Goal: Contribute content: Contribute content

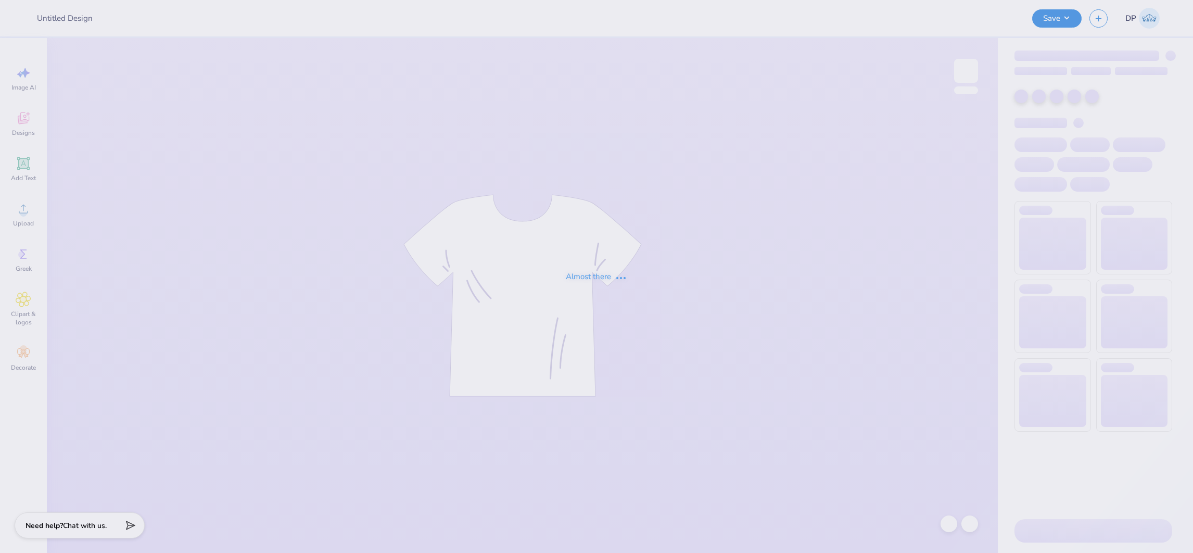
type input "NSSLHA Merch T1"
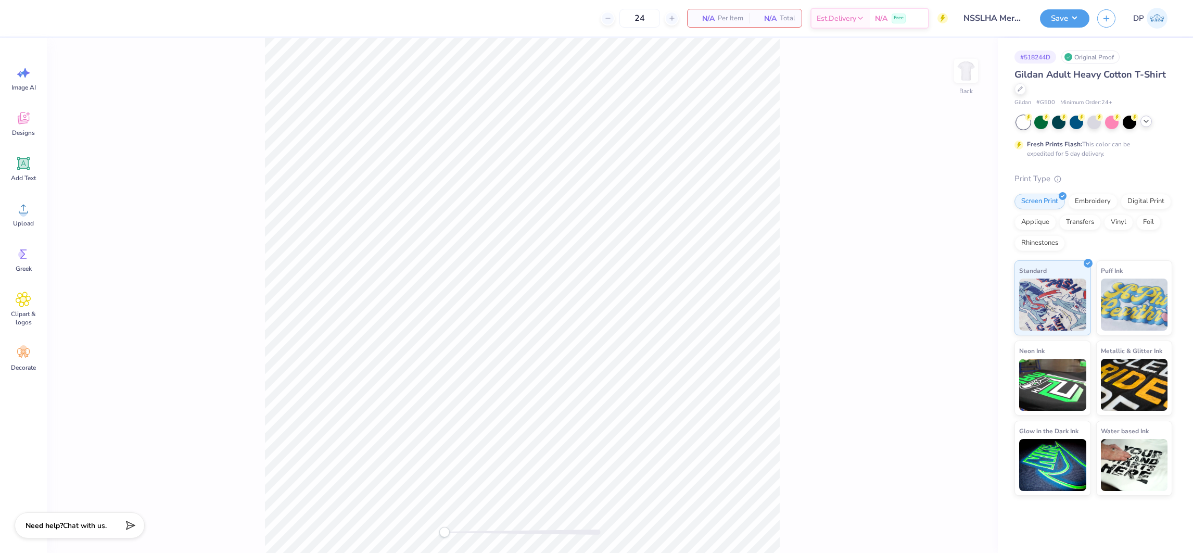
click at [1144, 120] on polyline at bounding box center [1146, 121] width 4 height 2
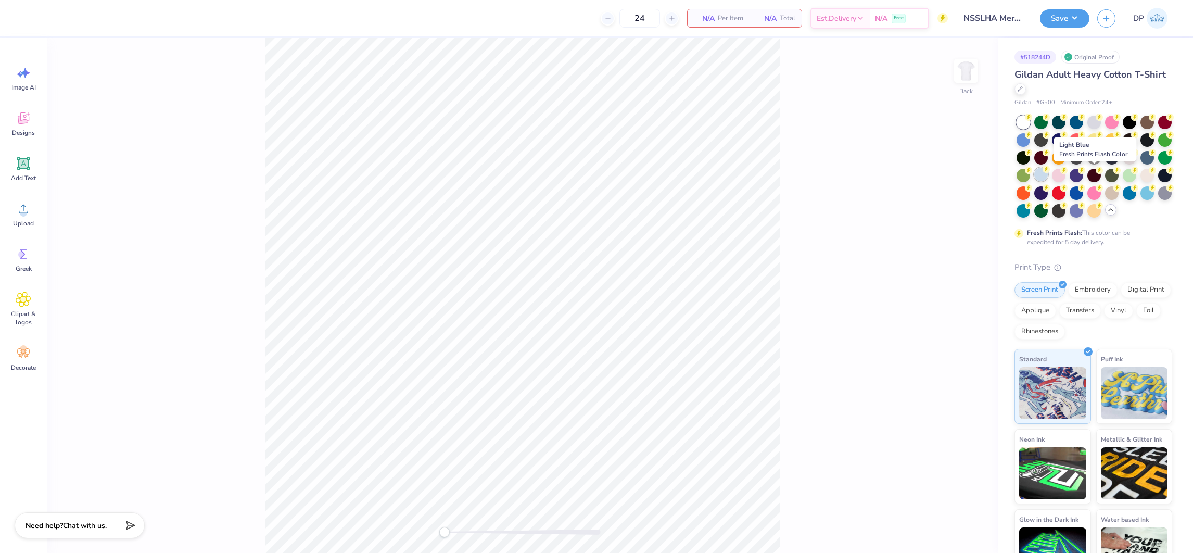
click at [1048, 177] on div at bounding box center [1041, 175] width 14 height 14
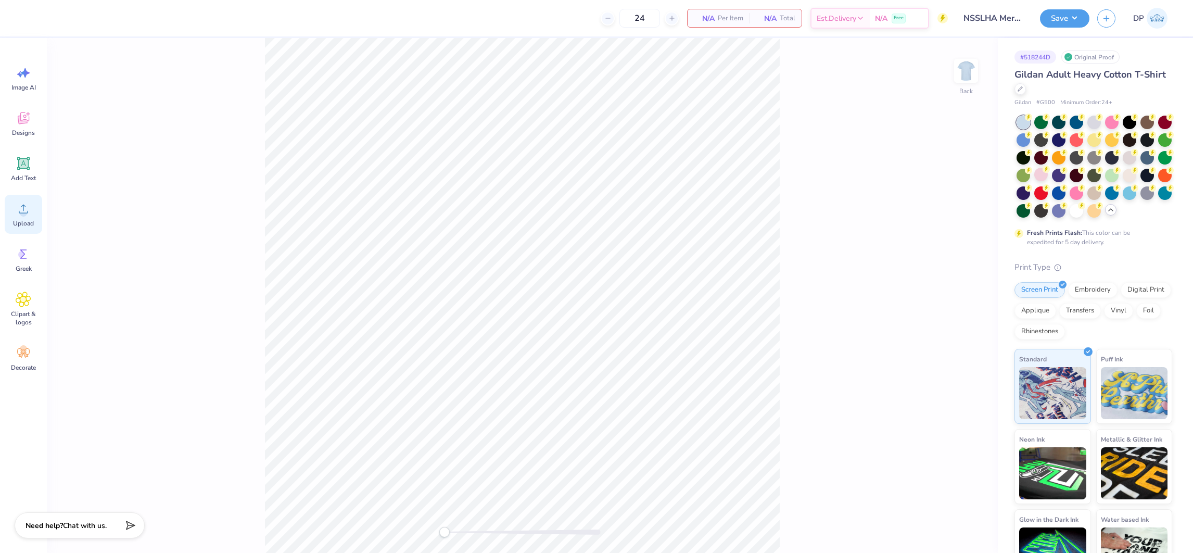
click at [30, 220] on span "Upload" at bounding box center [23, 223] width 21 height 8
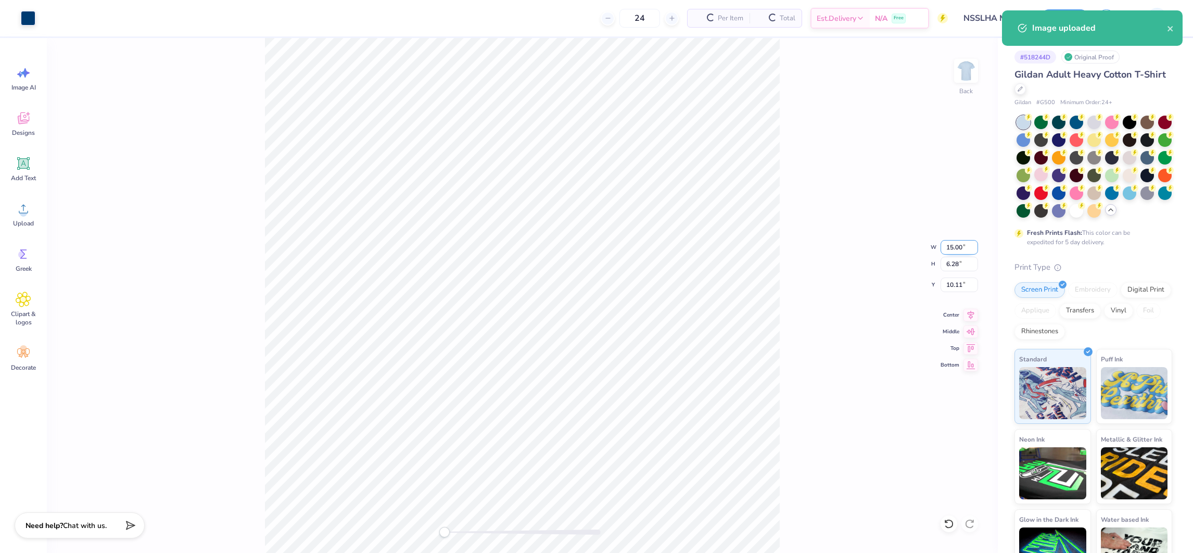
click at [958, 246] on input "15.00" at bounding box center [958, 247] width 37 height 15
type input "12.00"
type input "5.02"
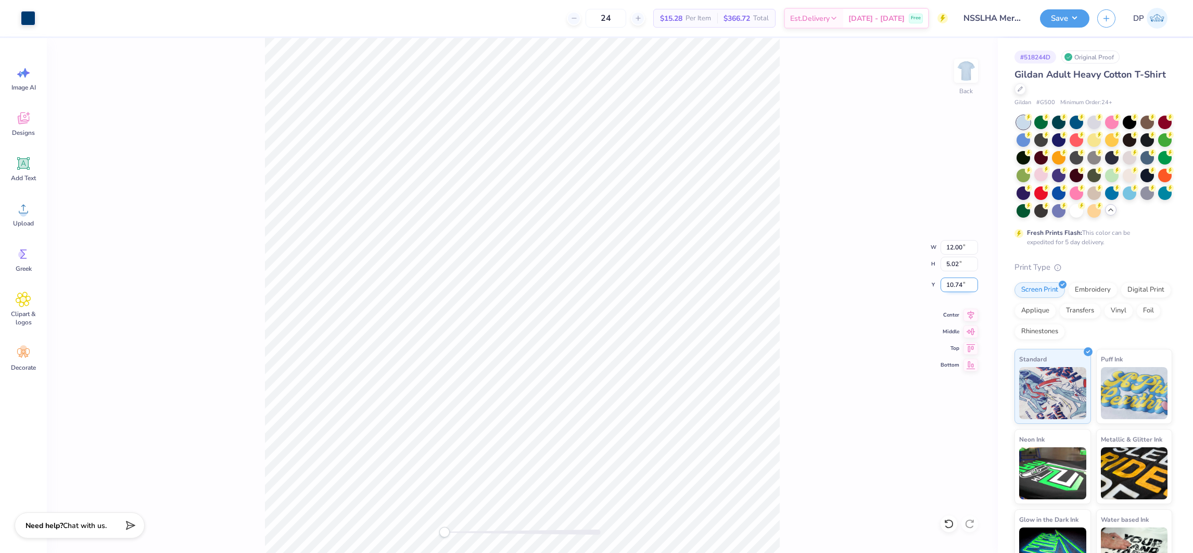
click at [955, 279] on input "10.74" at bounding box center [958, 284] width 37 height 15
type input "3"
click at [801, 150] on div "Back W 12.00 12.00 " H 5.02 5.02 " Y 3 3 " Center Middle Top Bottom" at bounding box center [522, 295] width 951 height 515
click at [951, 246] on input "12.00" at bounding box center [958, 247] width 37 height 15
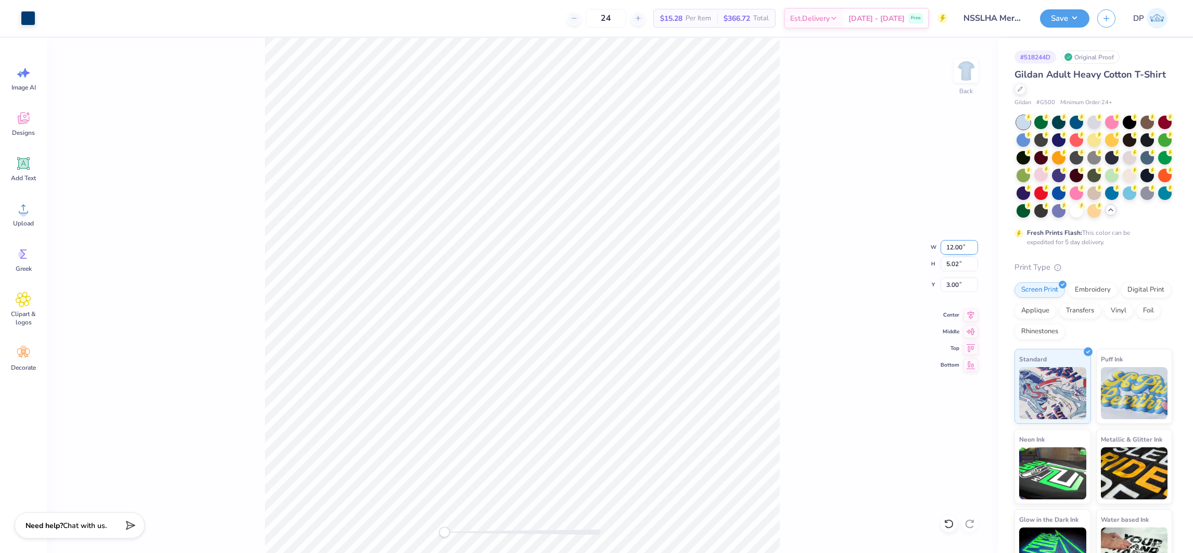
click at [951, 246] on input "12.00" at bounding box center [958, 247] width 37 height 15
type input "11.50"
type input "4.81"
click at [947, 285] on input "3.10" at bounding box center [958, 284] width 37 height 15
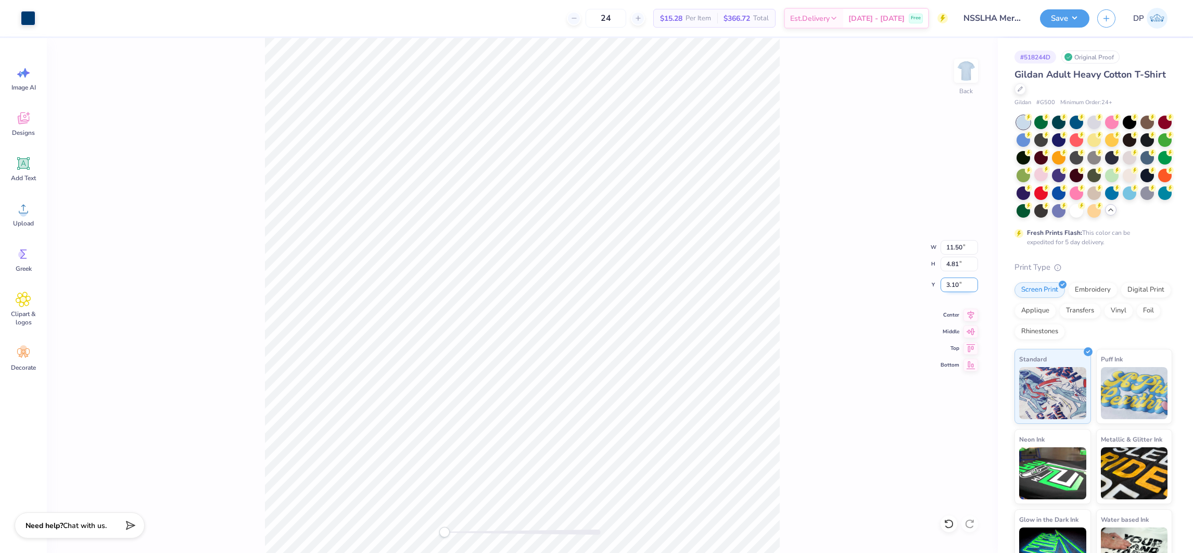
click at [947, 284] on input "3.10" at bounding box center [958, 284] width 37 height 15
type input "3"
click at [802, 237] on div "Back W 11.50 11.50 " H 4.81 4.81 " Y 3 3 " Center Middle Top Bottom" at bounding box center [522, 295] width 951 height 515
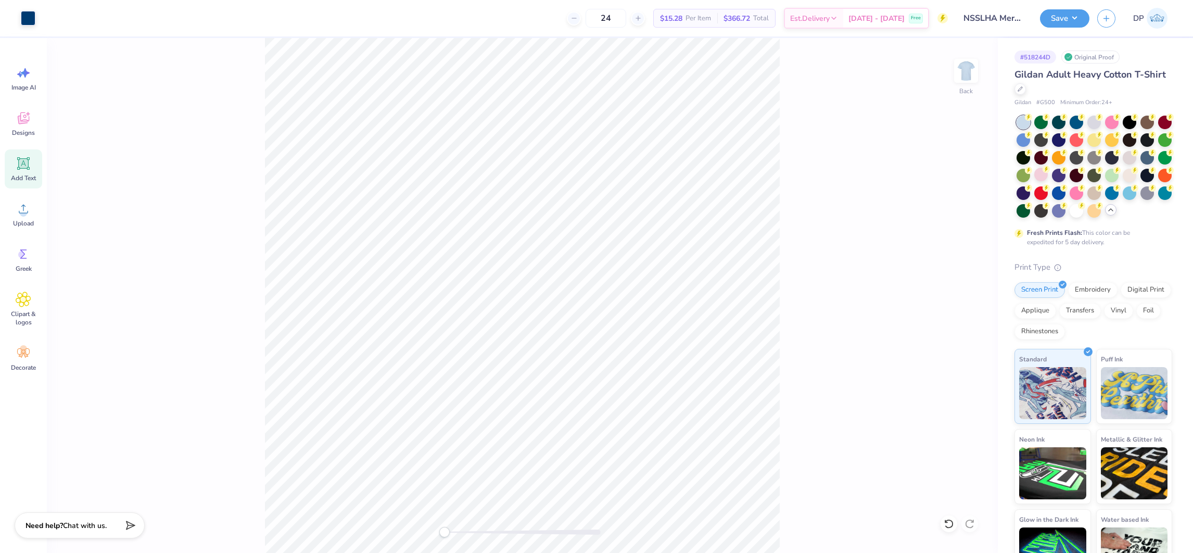
click at [20, 167] on icon at bounding box center [24, 164] width 10 height 10
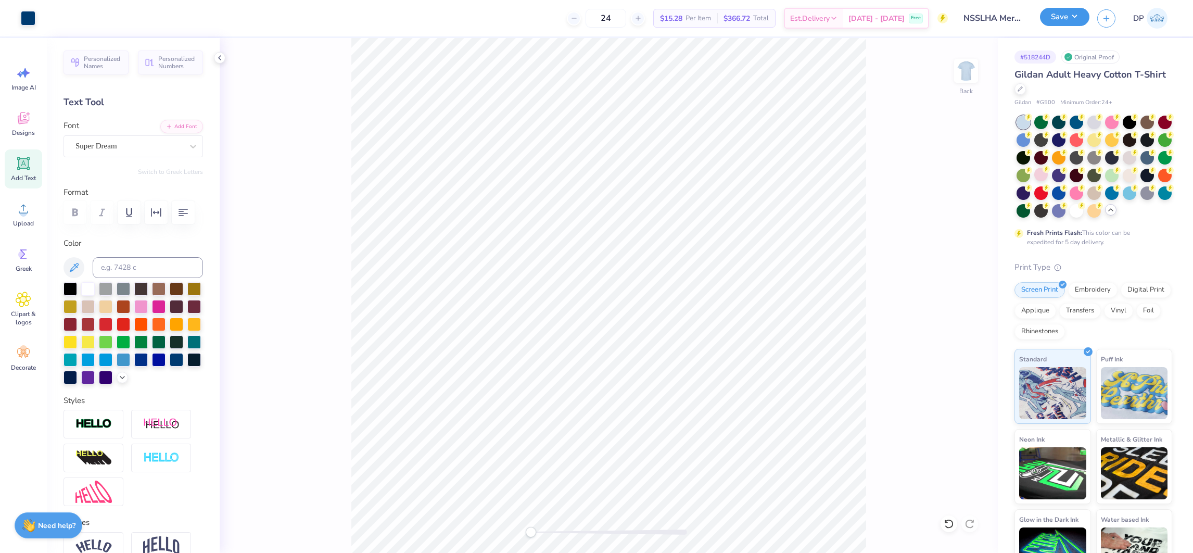
click at [1077, 12] on button "Save" at bounding box center [1064, 17] width 49 height 18
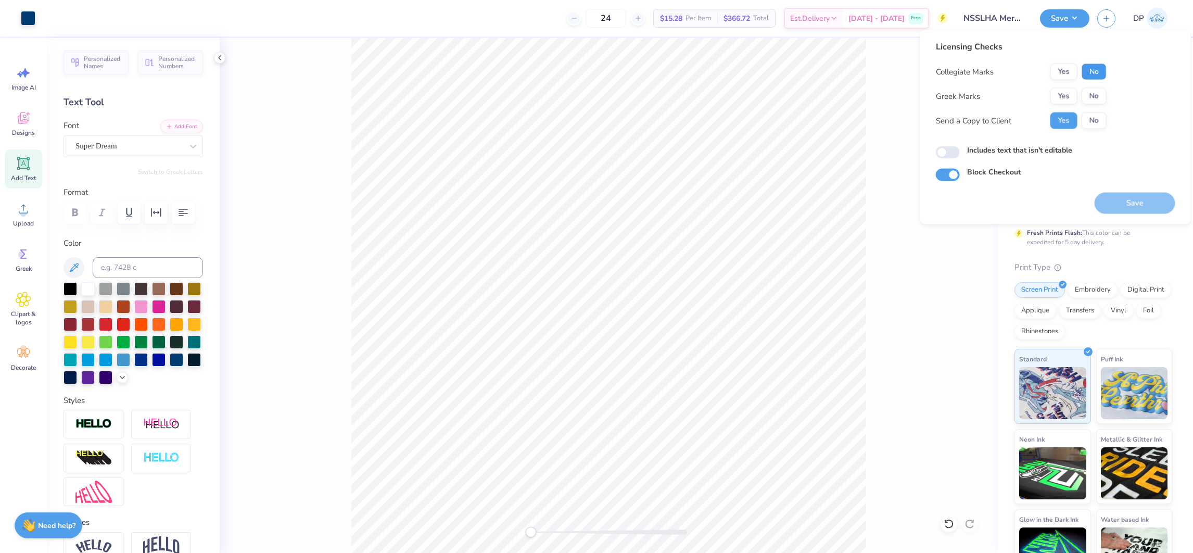
click at [1096, 70] on button "No" at bounding box center [1094, 71] width 25 height 17
click at [1095, 94] on button "No" at bounding box center [1094, 96] width 25 height 17
click at [1039, 149] on label "Includes text that isn't editable" at bounding box center [1019, 150] width 105 height 11
click at [960, 149] on input "Includes text that isn't editable" at bounding box center [948, 152] width 24 height 12
checkbox input "true"
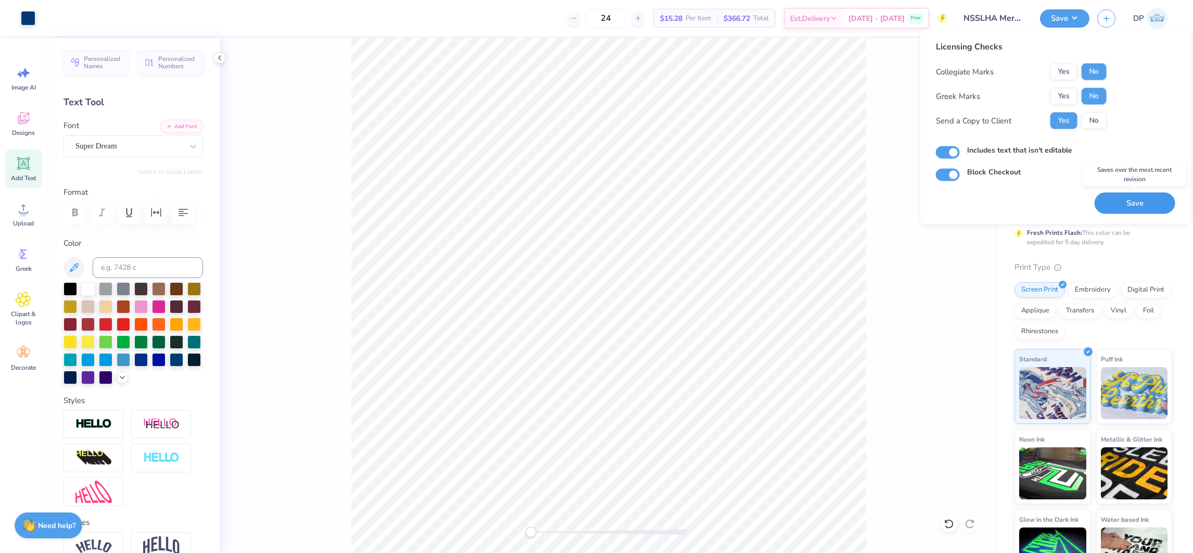
click at [1114, 207] on button "Save" at bounding box center [1135, 203] width 81 height 21
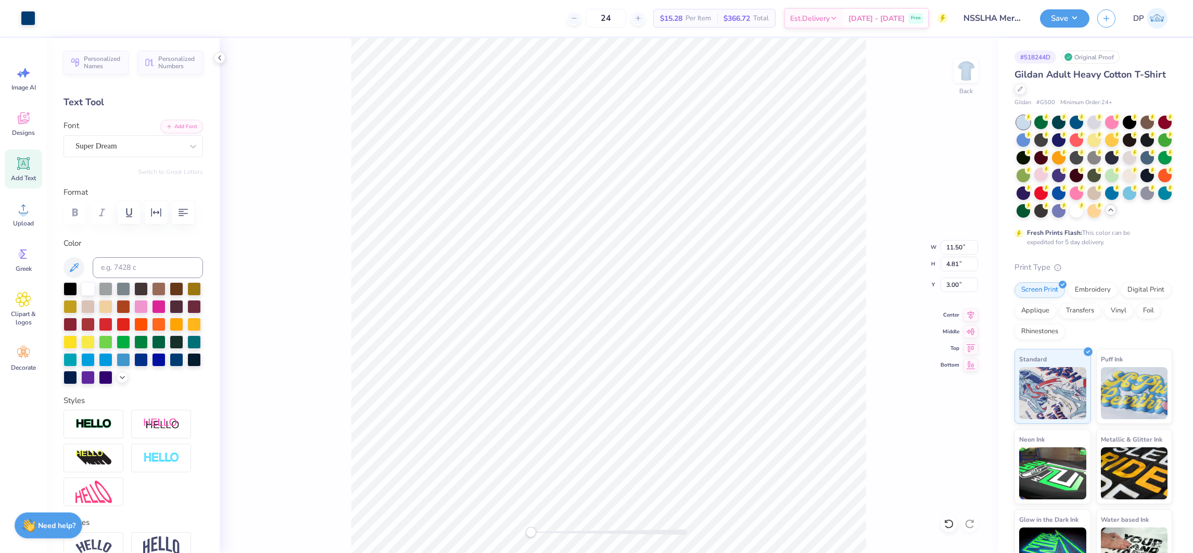
click at [1053, 7] on div "Save DP" at bounding box center [1116, 18] width 153 height 36
click at [1064, 18] on button "Save" at bounding box center [1064, 17] width 49 height 18
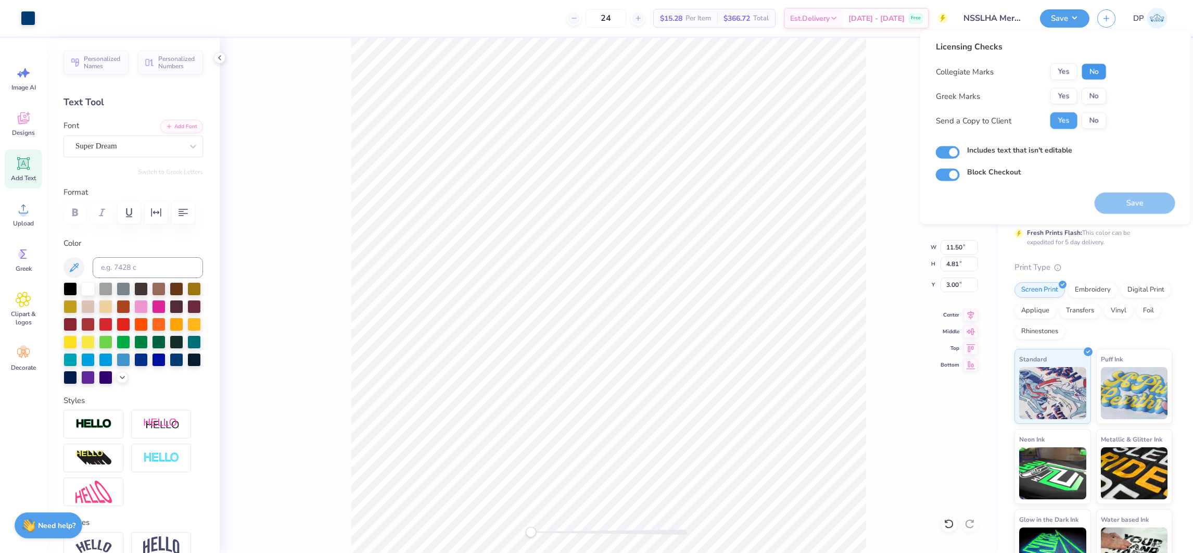
click at [1085, 77] on button "No" at bounding box center [1094, 71] width 25 height 17
drag, startPoint x: 1089, startPoint y: 86, endPoint x: 1108, endPoint y: 119, distance: 37.5
click at [1092, 90] on button "No" at bounding box center [1094, 96] width 25 height 17
click at [1154, 221] on div "Licensing Checks Collegiate Marks Yes No Greek Marks Yes No Send a Copy to Clie…" at bounding box center [1055, 127] width 271 height 194
click at [1148, 206] on button "Save" at bounding box center [1135, 203] width 81 height 21
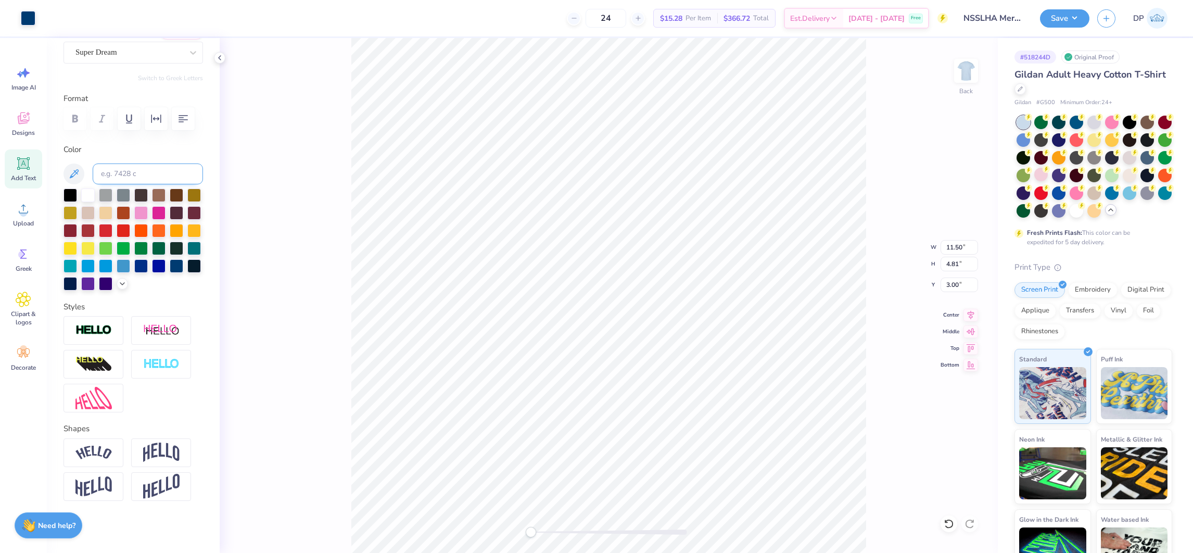
scroll to position [138, 0]
